Goal: Find specific page/section: Find specific page/section

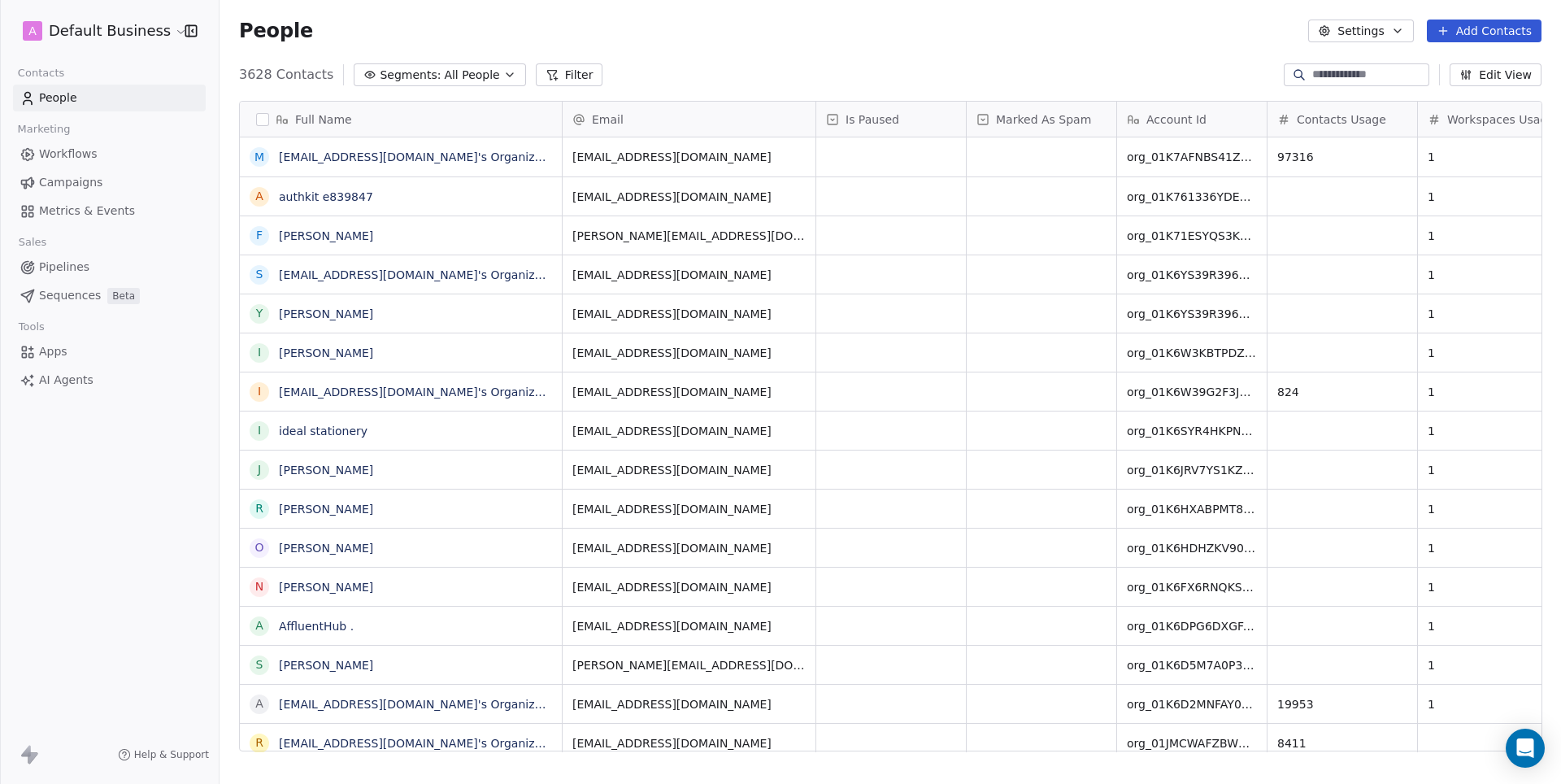
scroll to position [690, 1341]
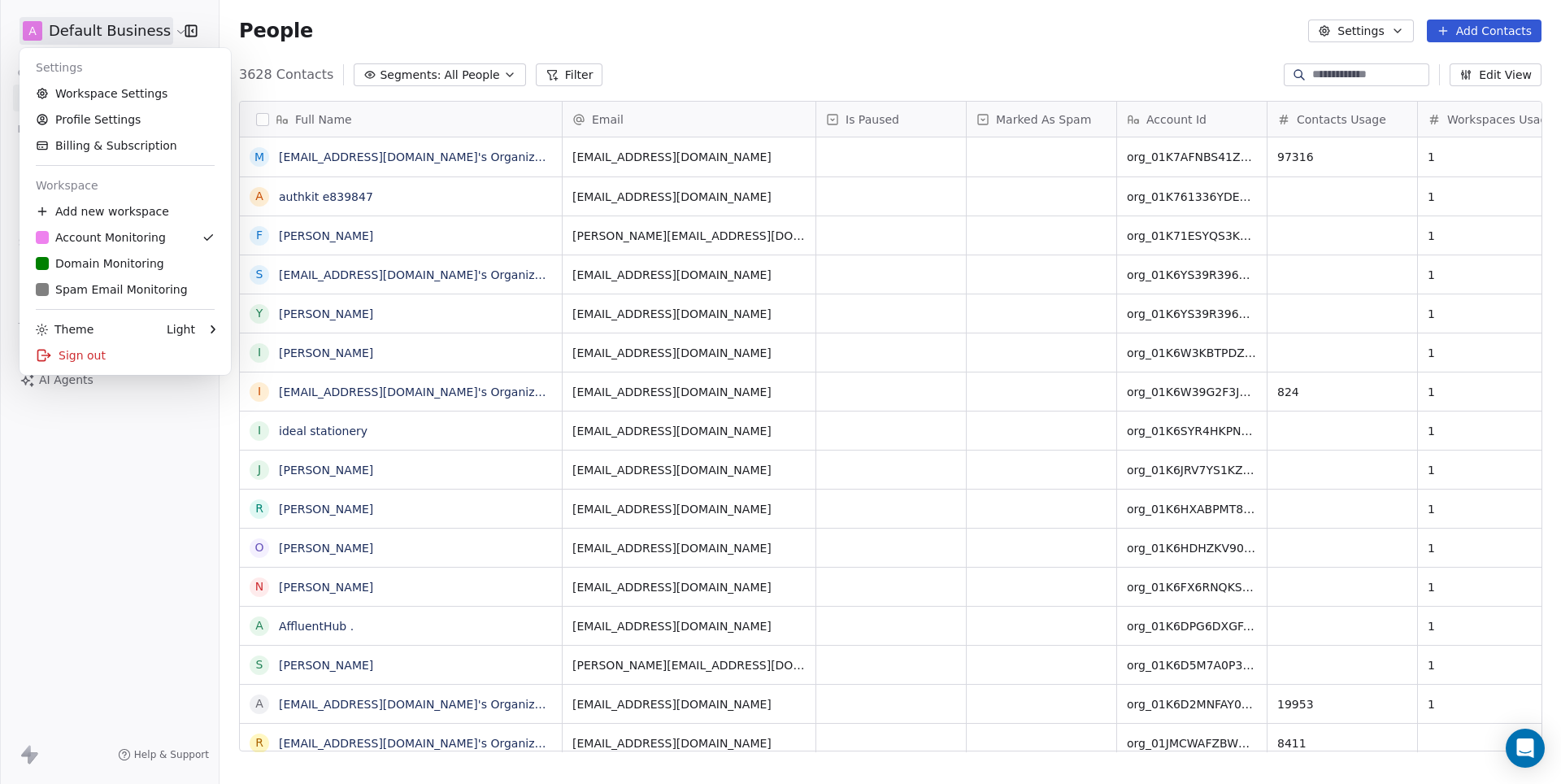
click at [144, 40] on html "A Default Business Contacts People Marketing Workflows Campaigns Metrics & Even…" at bounding box center [780, 392] width 1561 height 784
click at [122, 265] on div "D Domain Monitoring" at bounding box center [99, 263] width 128 height 16
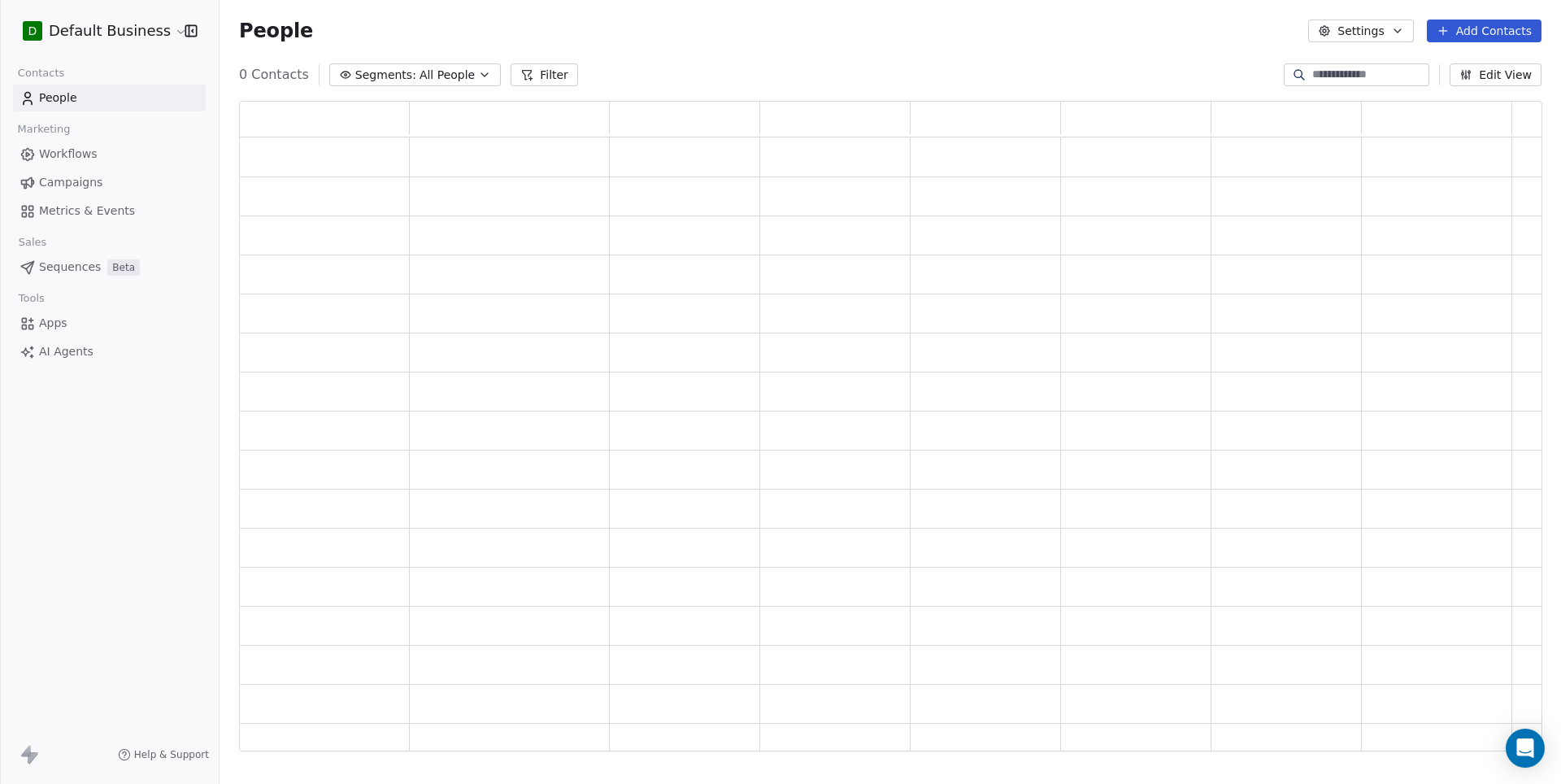
scroll to position [650, 1302]
click at [1313, 78] on input at bounding box center [1369, 74] width 114 height 16
paste input "**********"
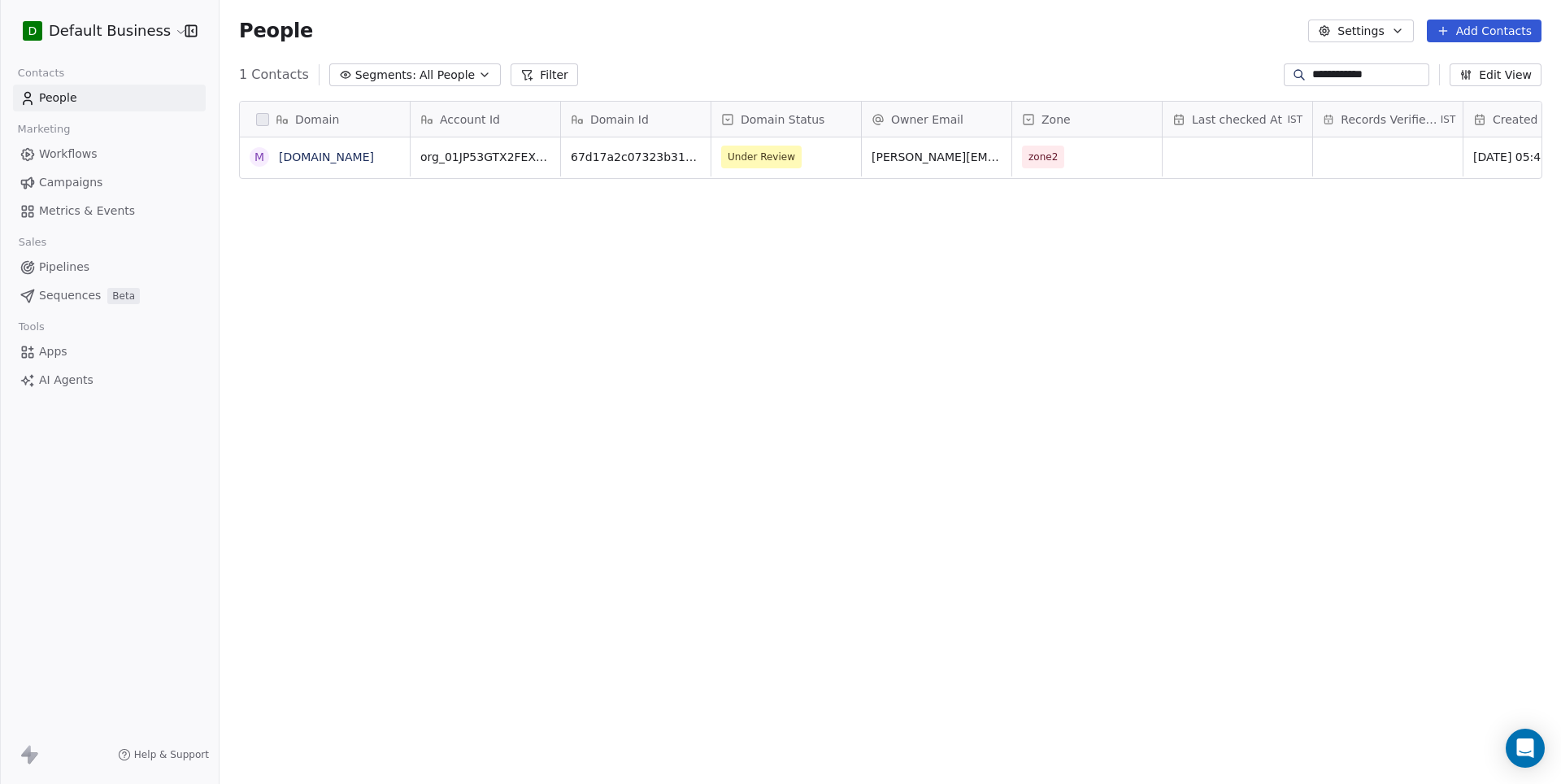
scroll to position [690, 1341]
type input "**********"
click at [294, 159] on link "[DOMAIN_NAME]" at bounding box center [326, 157] width 95 height 13
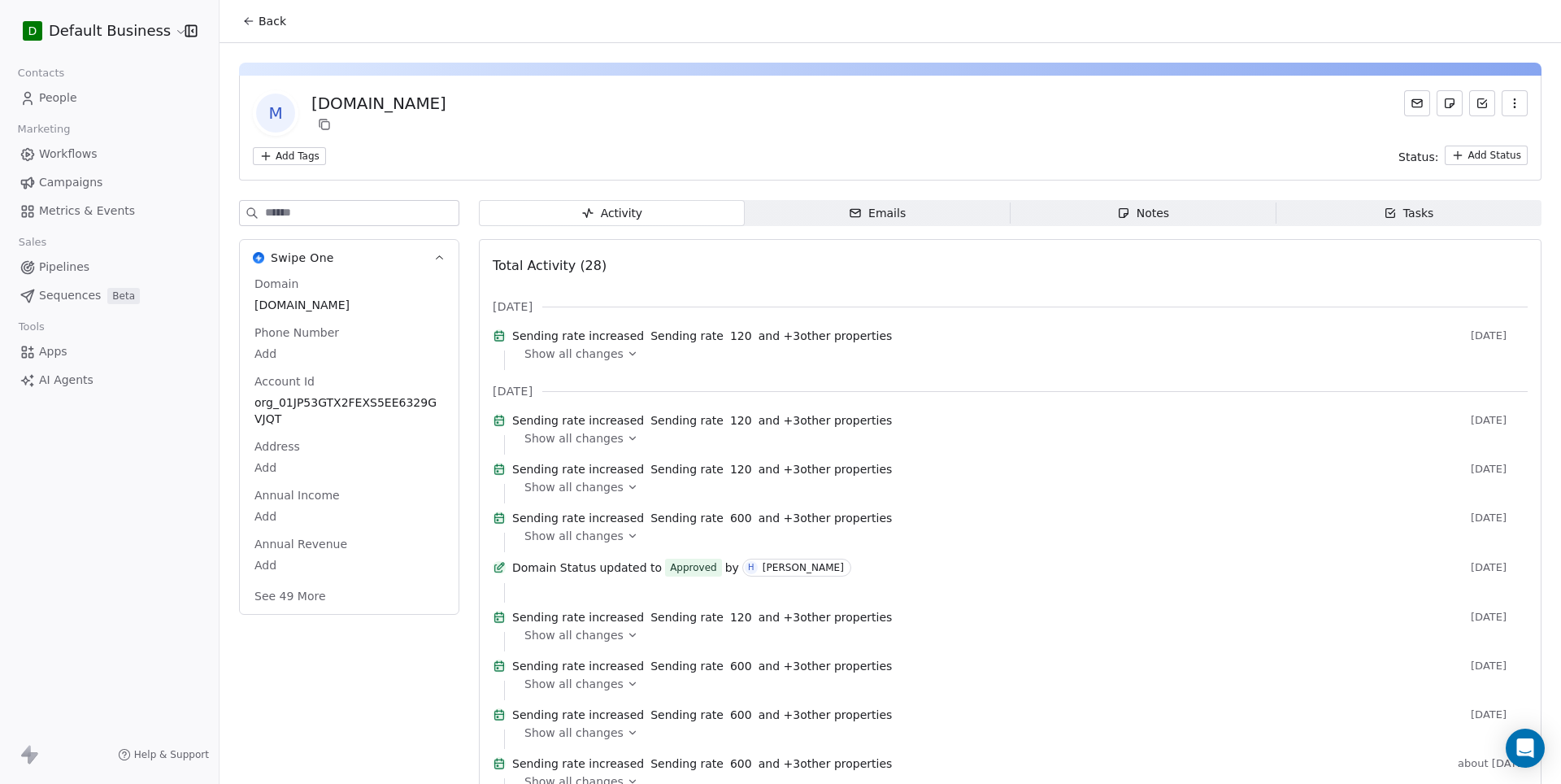
click at [304, 592] on button "See 49 More" at bounding box center [290, 596] width 91 height 30
click at [275, 17] on span "Back" at bounding box center [272, 22] width 28 height 16
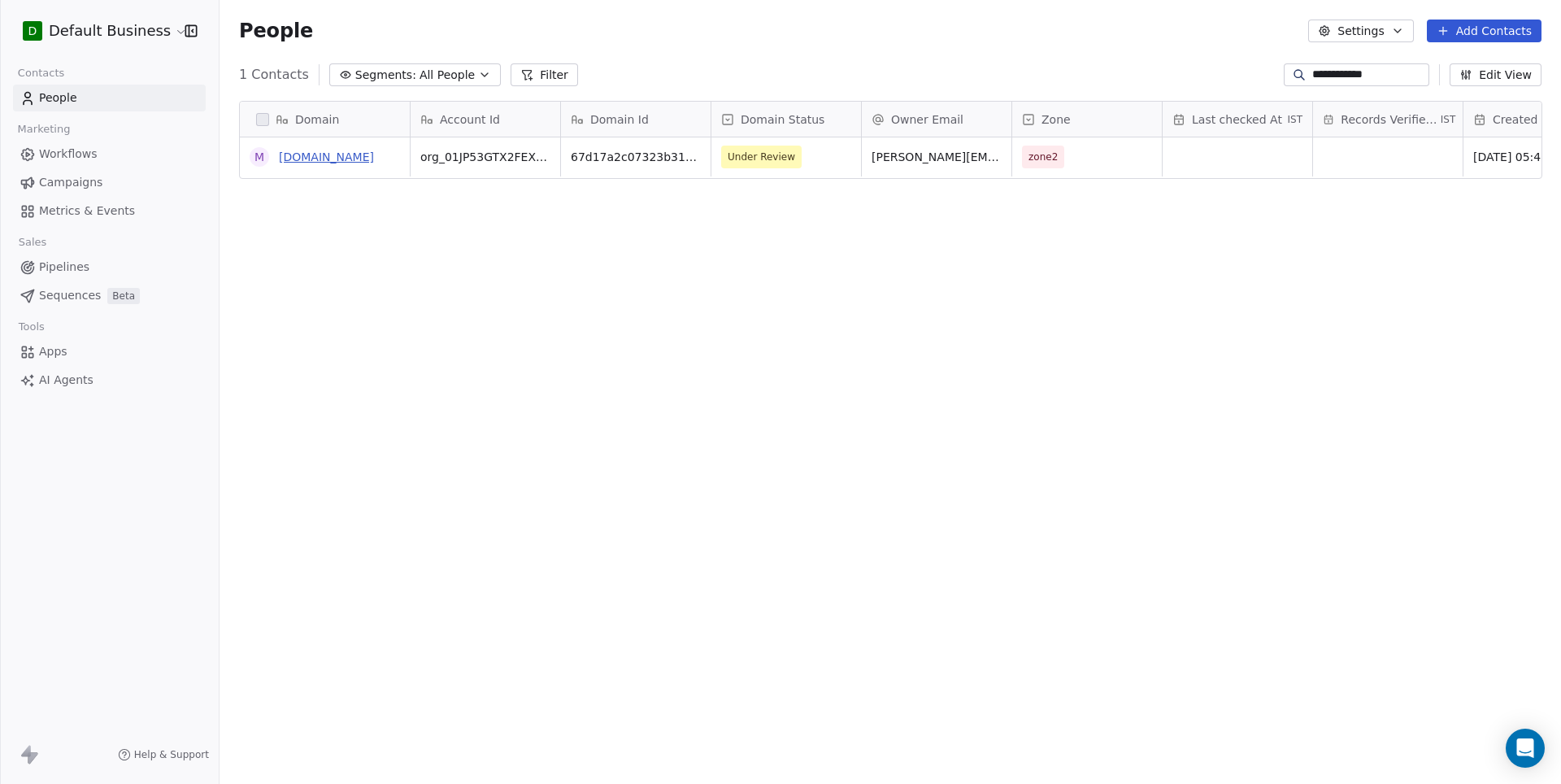
click at [330, 154] on link "[DOMAIN_NAME]" at bounding box center [326, 157] width 95 height 13
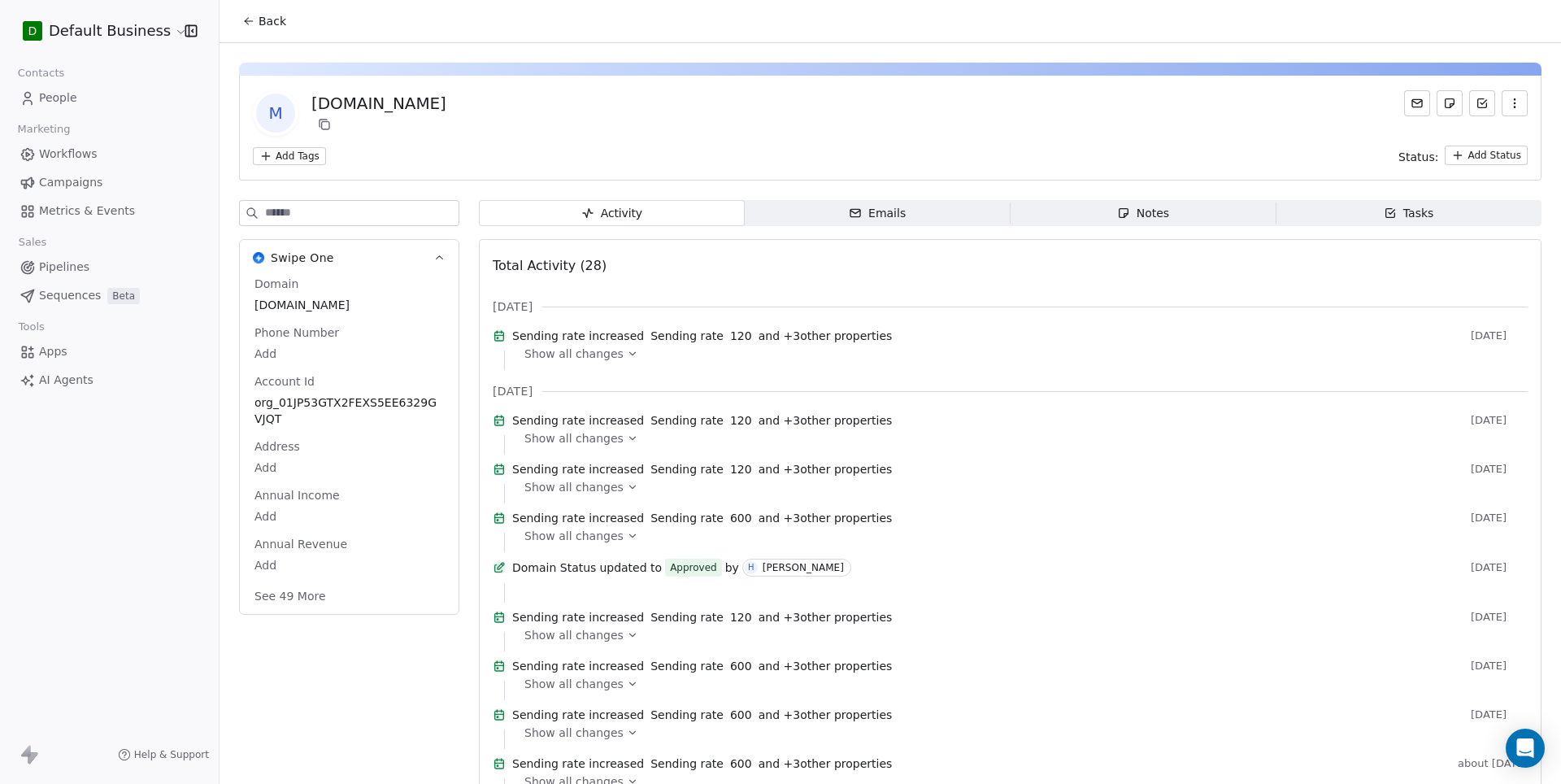
click at [296, 609] on button "See 49 More" at bounding box center [290, 596] width 91 height 30
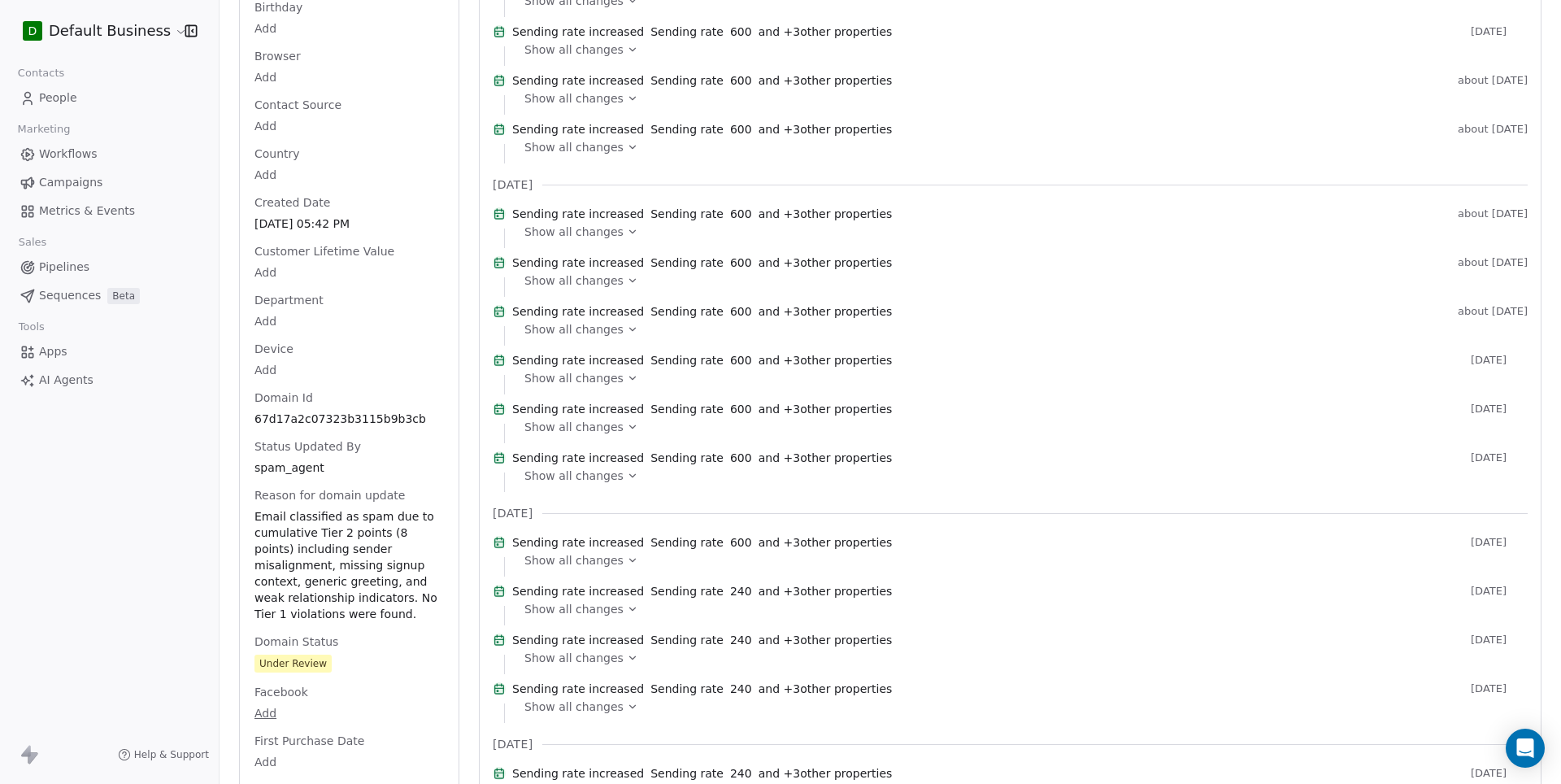
scroll to position [688, 0]
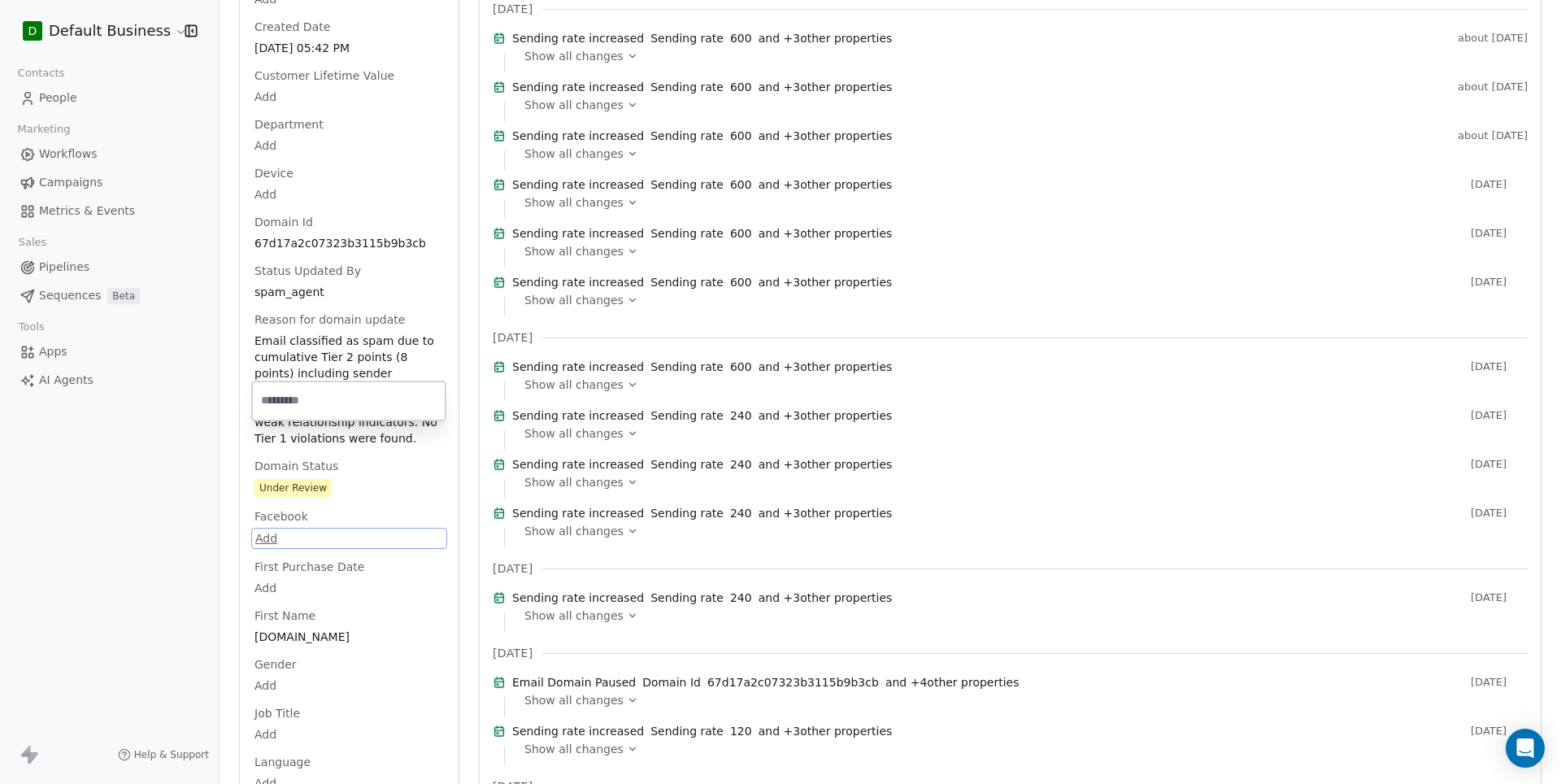
click at [375, 531] on html "D Default Business Contacts People Marketing Workflows Campaigns Metrics & Even…" at bounding box center [780, 392] width 1561 height 784
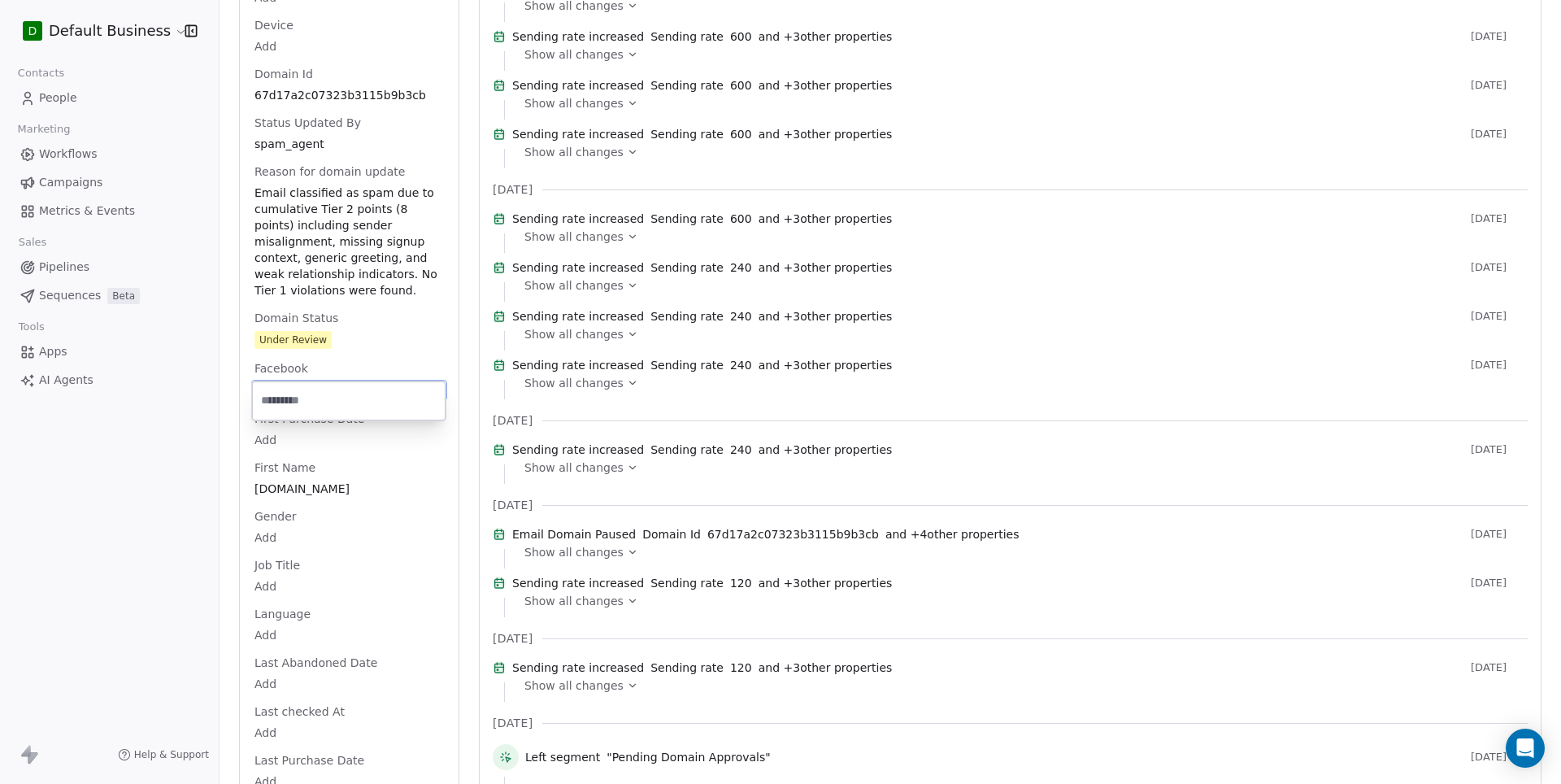
click at [319, 250] on html "D Default Business Contacts People Marketing Workflows Campaigns Metrics & Even…" at bounding box center [780, 392] width 1561 height 784
click at [319, 250] on div "Domain [DOMAIN_NAME] Phone Number Add Account Id org_01JP53GTX2FEXS5EE6329GVJQT…" at bounding box center [349, 682] width 196 height 2826
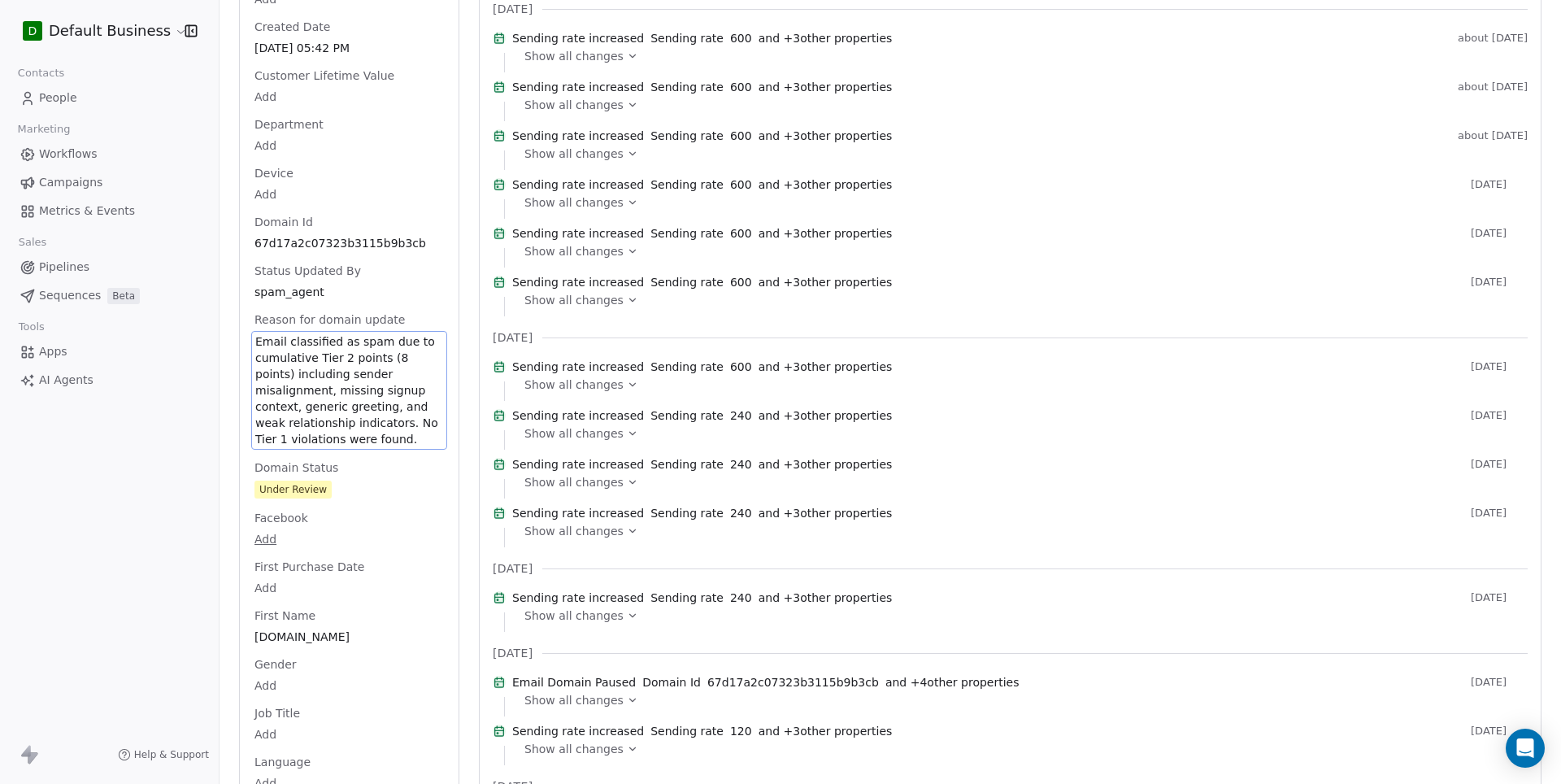
click at [330, 518] on div "Facebook Add" at bounding box center [349, 530] width 196 height 39
click at [346, 401] on span "Email classified as spam due to cumulative Tier 2 points (8 points) including s…" at bounding box center [349, 390] width 188 height 114
drag, startPoint x: 417, startPoint y: 436, endPoint x: 299, endPoint y: 356, distance: 142.6
click at [299, 356] on span "Email classified as spam due to cumulative Tier 2 points (8 points) including s…" at bounding box center [349, 390] width 188 height 114
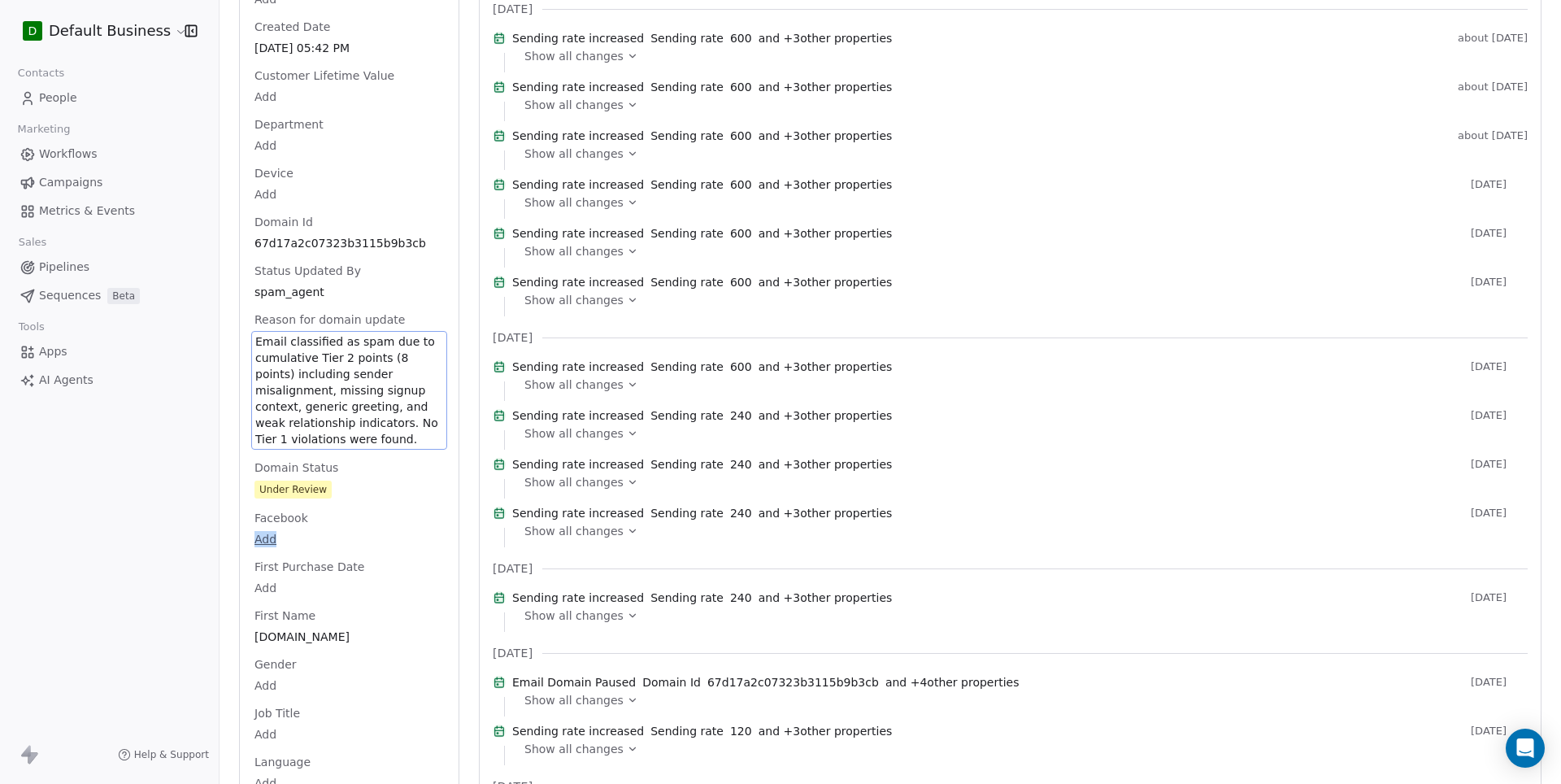
click at [299, 356] on span "Email classified as spam due to cumulative Tier 2 points (8 points) including s…" at bounding box center [349, 390] width 188 height 114
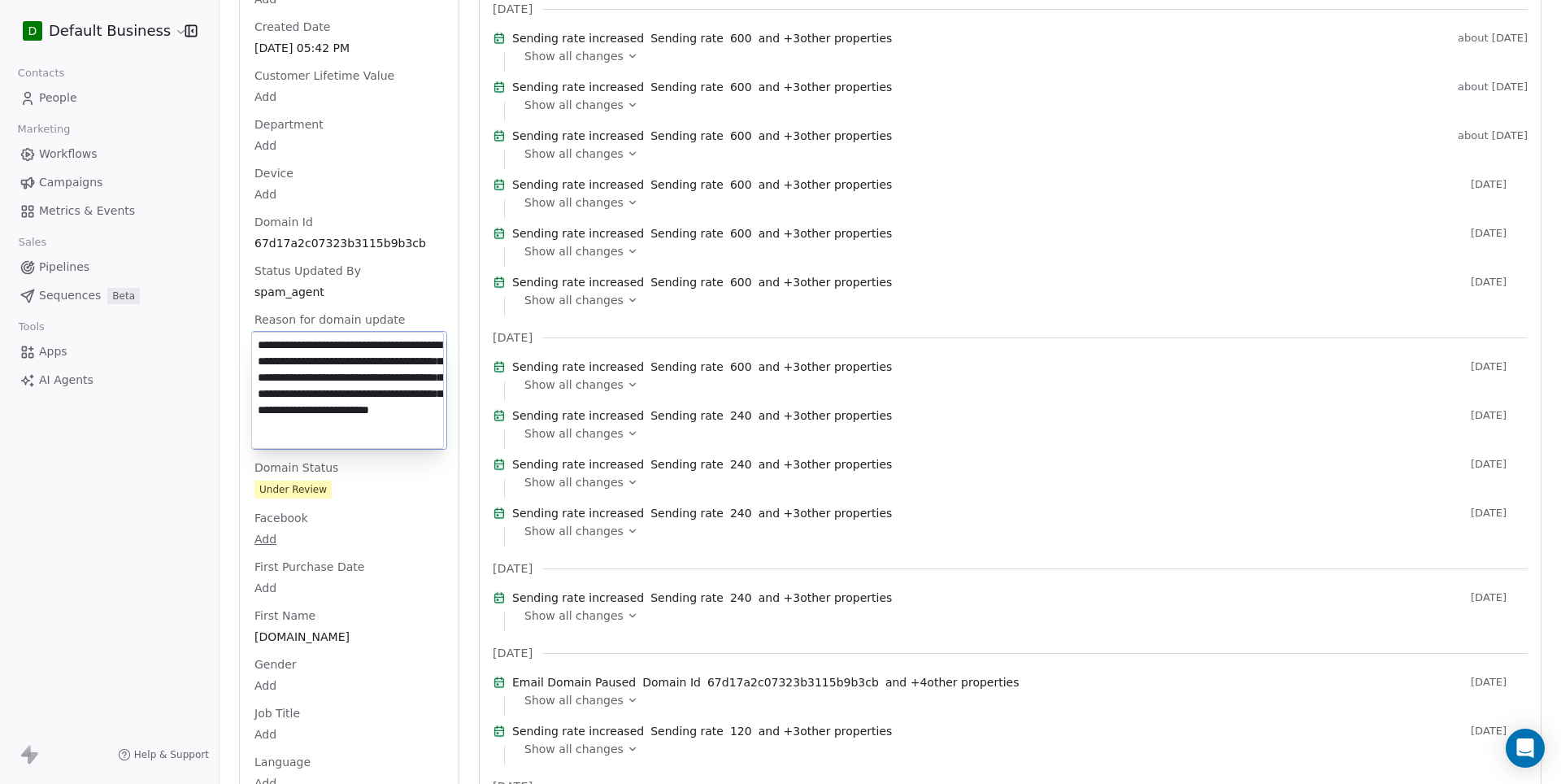
scroll to position [22, 0]
click at [299, 356] on textarea "**********" at bounding box center [347, 390] width 191 height 116
